Goal: Task Accomplishment & Management: Manage account settings

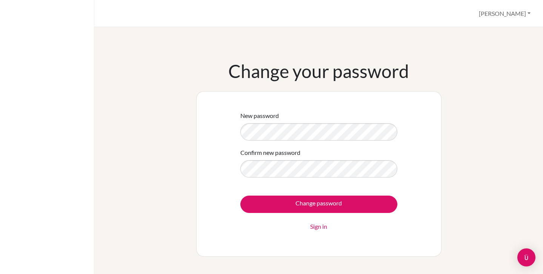
click at [301, 179] on form "New password Confirm new password Change password Sign in" at bounding box center [319, 171] width 157 height 120
click at [319, 204] on input "Change password" at bounding box center [319, 204] width 157 height 17
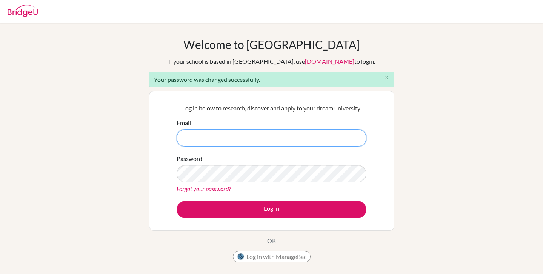
click at [235, 140] on input "Email" at bounding box center [272, 138] width 190 height 17
type input "[EMAIL_ADDRESS][DOMAIN_NAME]"
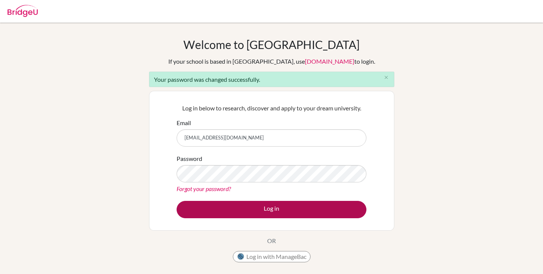
click at [288, 209] on button "Log in" at bounding box center [272, 209] width 190 height 17
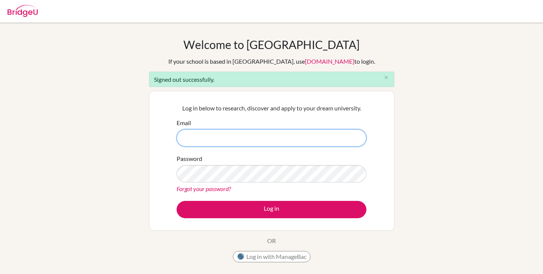
type input "[EMAIL_ADDRESS][DOMAIN_NAME]"
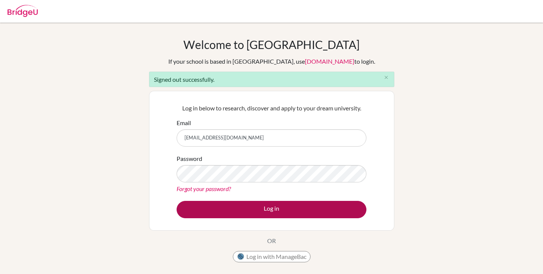
click at [268, 213] on button "Log in" at bounding box center [272, 209] width 190 height 17
